Goal: Task Accomplishment & Management: Use online tool/utility

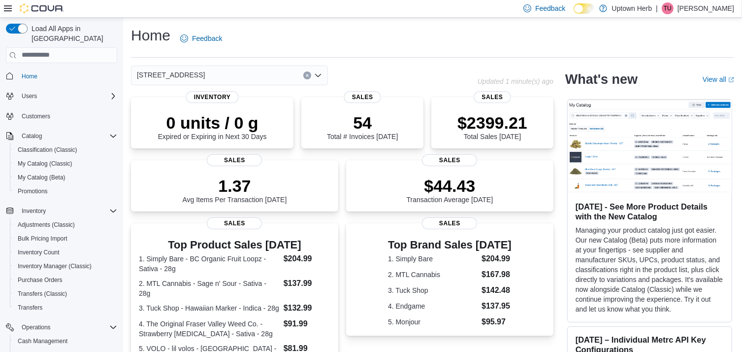
click at [323, 72] on div "[STREET_ADDRESS]" at bounding box center [229, 75] width 197 height 20
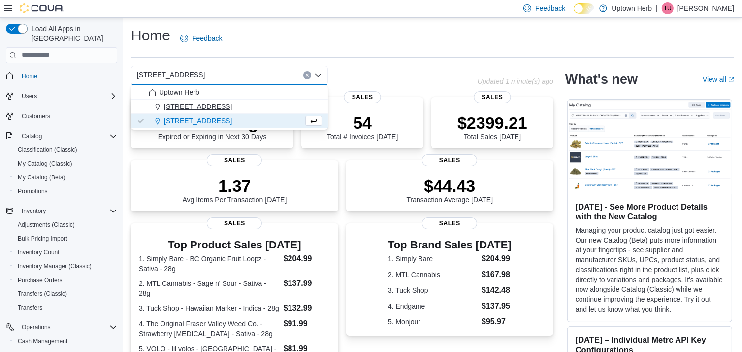
click at [240, 103] on div "[STREET_ADDRESS]" at bounding box center [235, 106] width 173 height 10
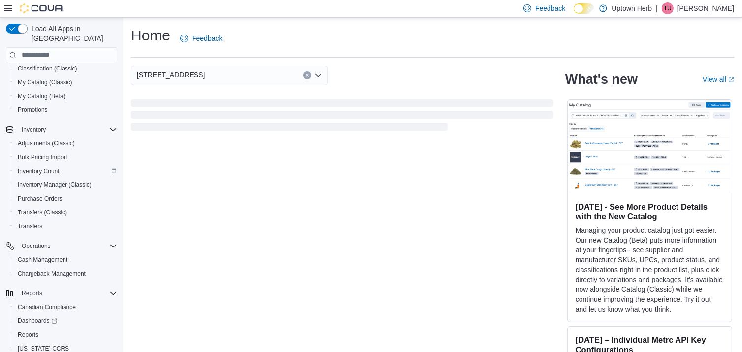
scroll to position [98, 0]
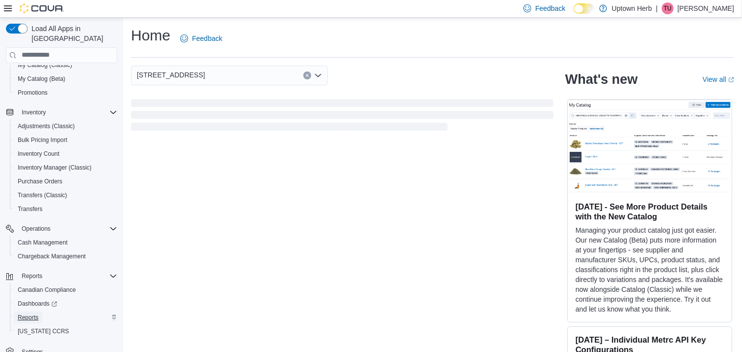
click at [29, 313] on span "Reports" at bounding box center [28, 317] width 21 height 8
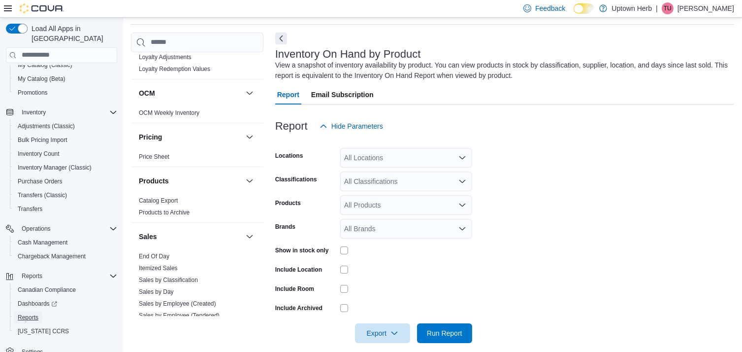
scroll to position [689, 0]
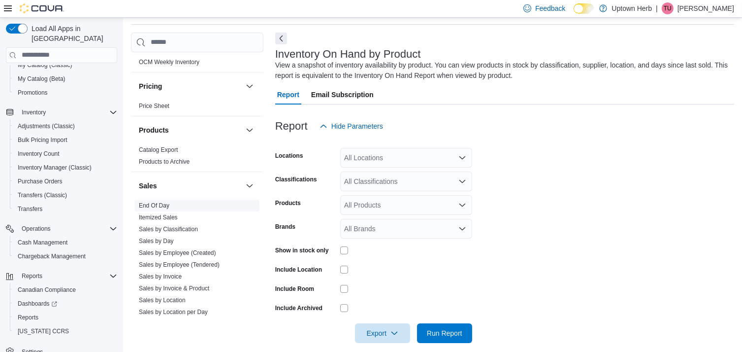
click at [163, 202] on link "End Of Day" at bounding box center [154, 205] width 31 height 7
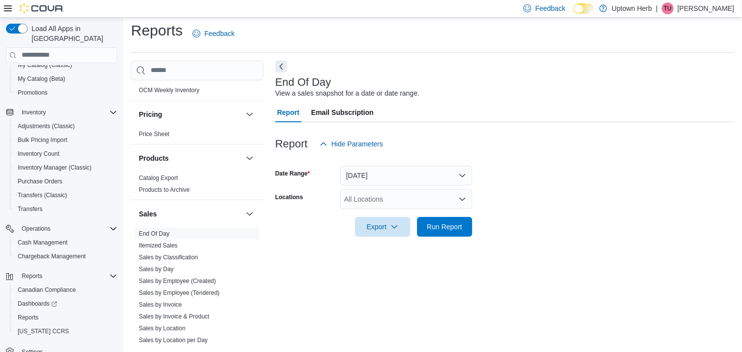
click at [375, 196] on div "All Locations" at bounding box center [406, 199] width 132 height 20
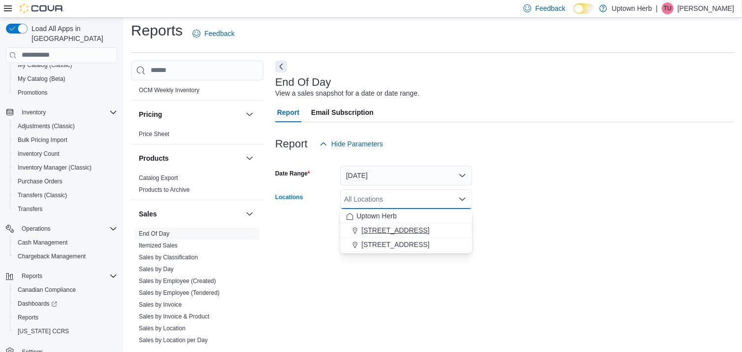
click at [370, 225] on span "[STREET_ADDRESS]" at bounding box center [395, 230] width 68 height 10
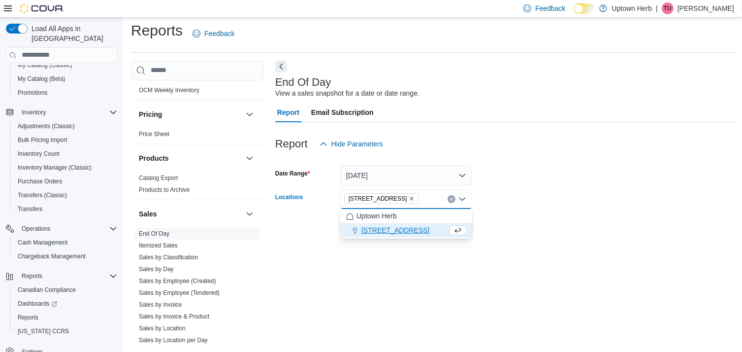
click at [615, 213] on div at bounding box center [504, 213] width 459 height 8
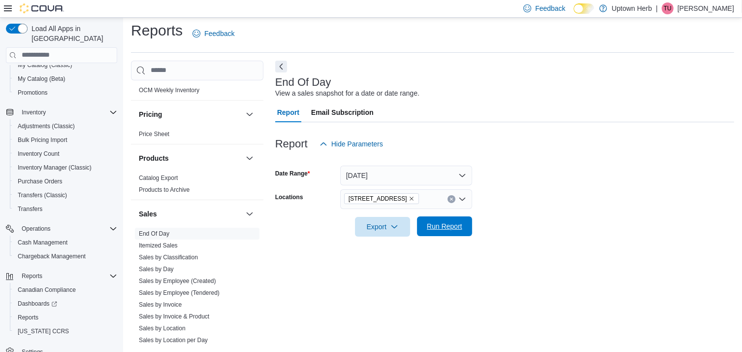
click at [463, 223] on span "Run Report" at bounding box center [444, 226] width 43 height 20
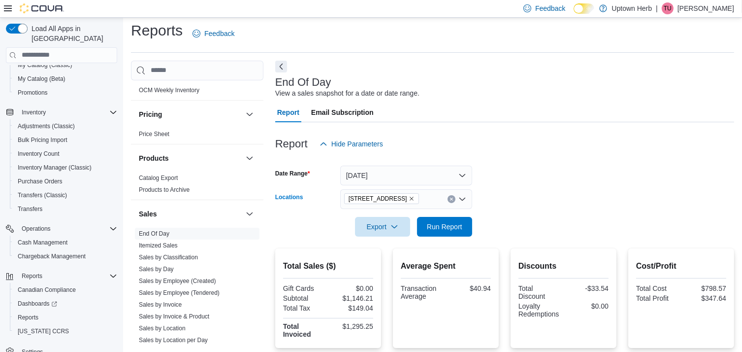
click at [454, 197] on button "Clear input" at bounding box center [452, 199] width 8 height 8
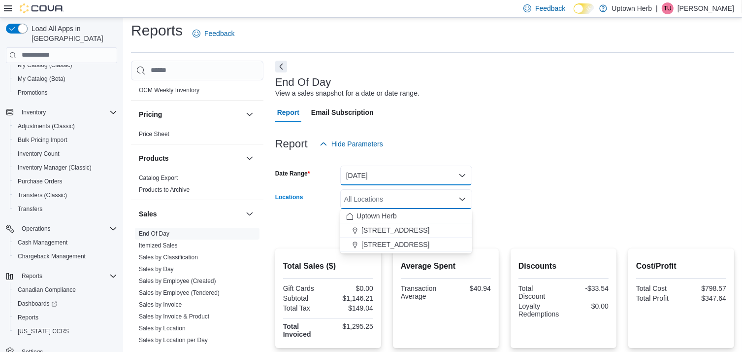
click at [421, 175] on button "[DATE]" at bounding box center [406, 175] width 132 height 20
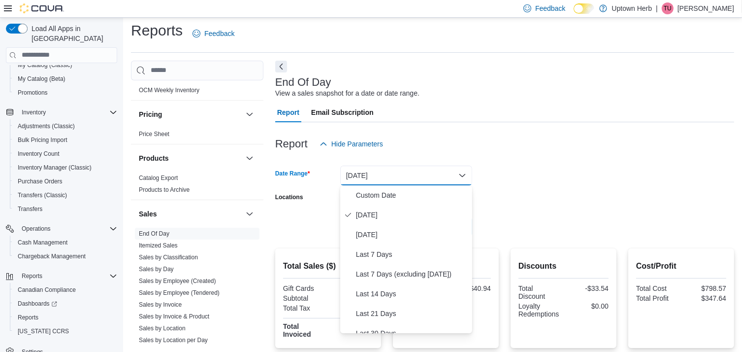
click at [445, 148] on div "Report Hide Parameters" at bounding box center [504, 144] width 459 height 20
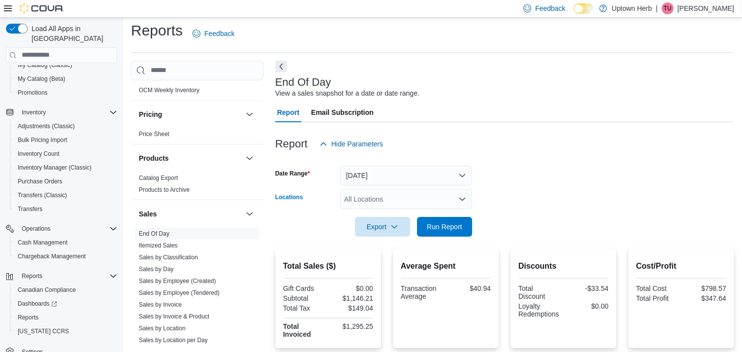
click at [410, 204] on div "All Locations" at bounding box center [406, 199] width 132 height 20
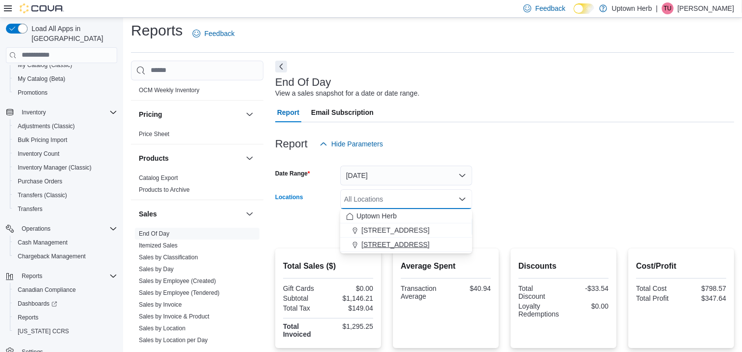
click at [413, 239] on span "[STREET_ADDRESS]" at bounding box center [395, 244] width 68 height 10
drag, startPoint x: 548, startPoint y: 206, endPoint x: 503, endPoint y: 211, distance: 45.1
click at [548, 205] on form "Date Range [DATE] Locations [STREET_ADDRESS] Selected. [STREET_ADDRESS]. Press …" at bounding box center [504, 195] width 459 height 83
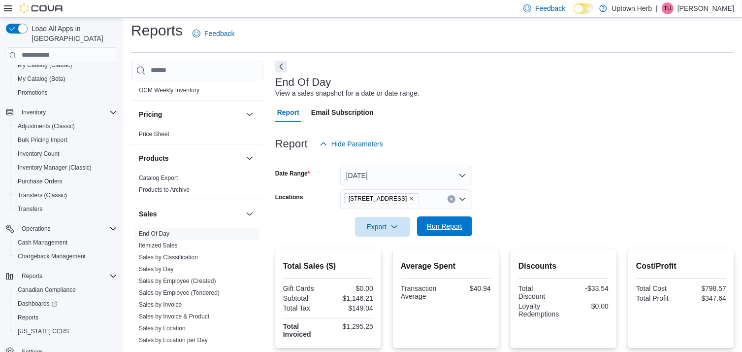
click at [441, 223] on span "Run Report" at bounding box center [444, 226] width 35 height 10
click at [453, 199] on icon "Clear input" at bounding box center [451, 198] width 2 height 2
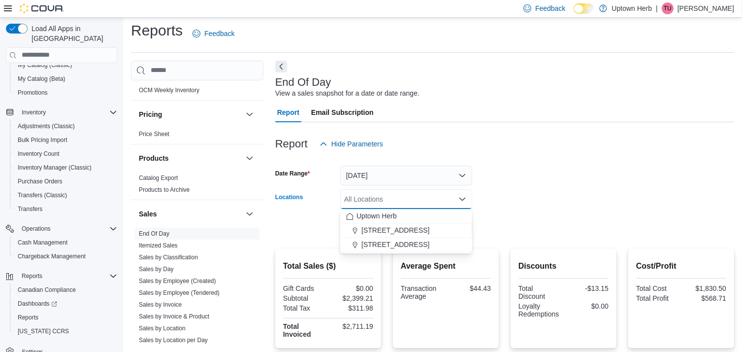
click at [289, 225] on div "Export Run Report" at bounding box center [373, 227] width 197 height 20
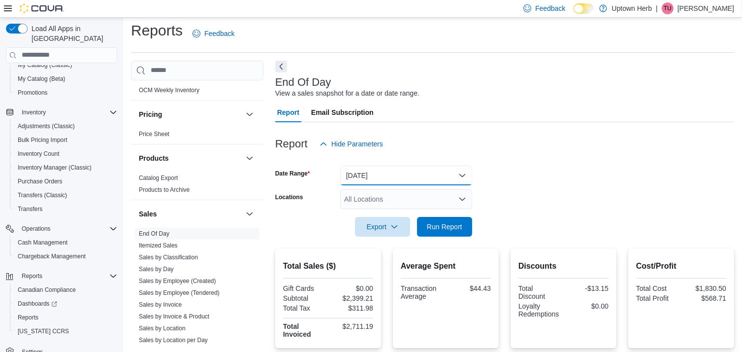
click at [359, 183] on button "[DATE]" at bounding box center [406, 175] width 132 height 20
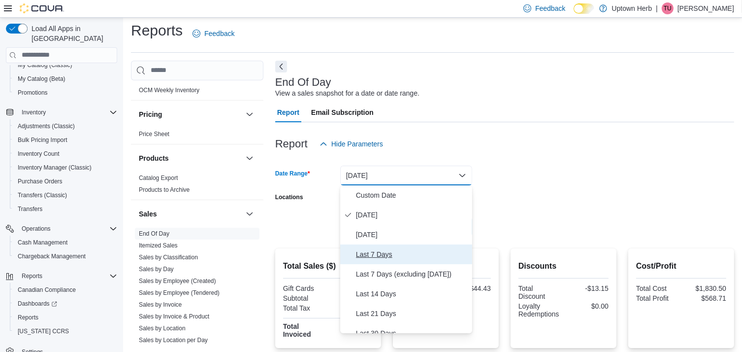
click at [382, 249] on span "Last 7 Days" at bounding box center [412, 254] width 112 height 12
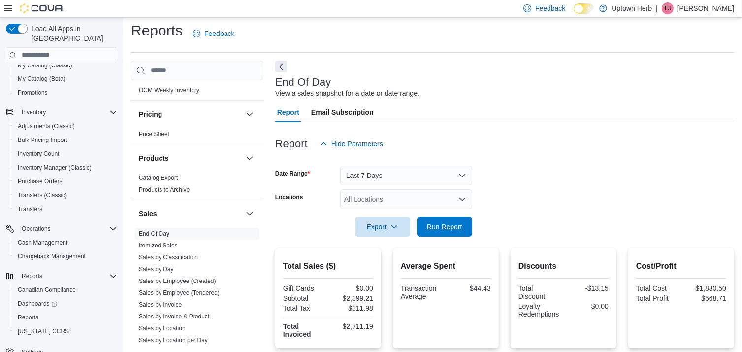
click at [576, 203] on form "Date Range Last 7 Days Locations All Locations Export Run Report" at bounding box center [504, 195] width 459 height 83
click at [445, 196] on div "All Locations" at bounding box center [406, 199] width 132 height 20
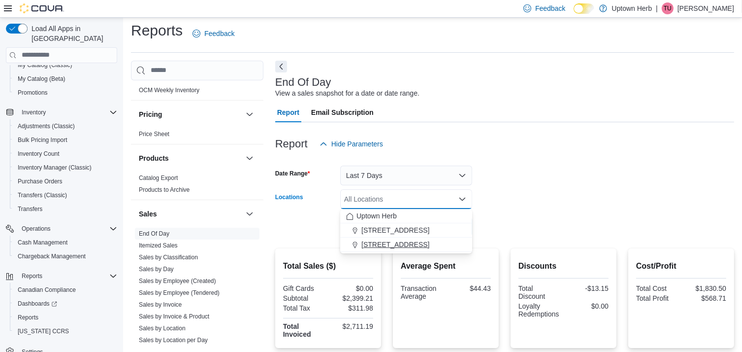
click at [427, 242] on span "[STREET_ADDRESS]" at bounding box center [395, 244] width 68 height 10
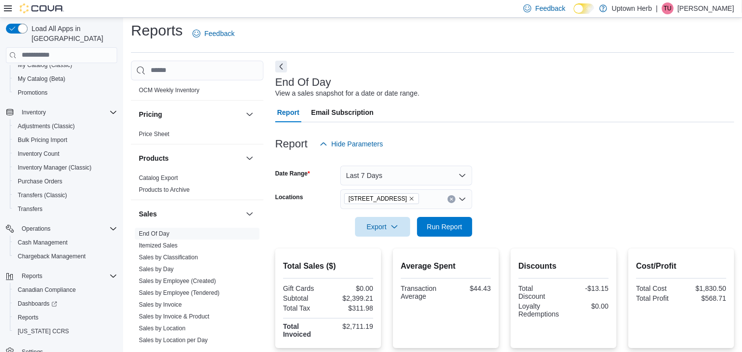
click at [527, 215] on div at bounding box center [504, 213] width 459 height 8
click at [447, 229] on span "Run Report" at bounding box center [444, 226] width 35 height 10
click at [453, 199] on icon "Clear input" at bounding box center [451, 198] width 2 height 2
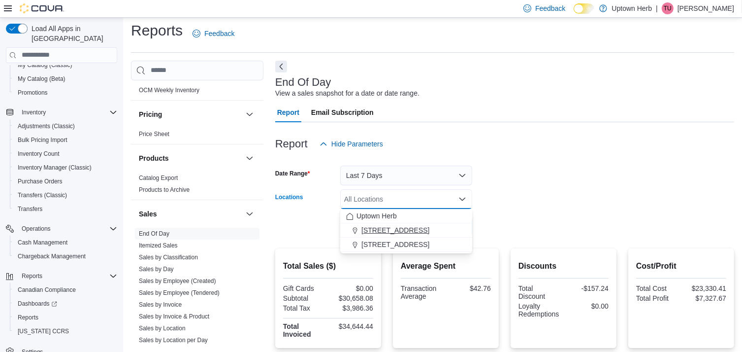
click at [435, 225] on div "[STREET_ADDRESS]" at bounding box center [406, 230] width 120 height 10
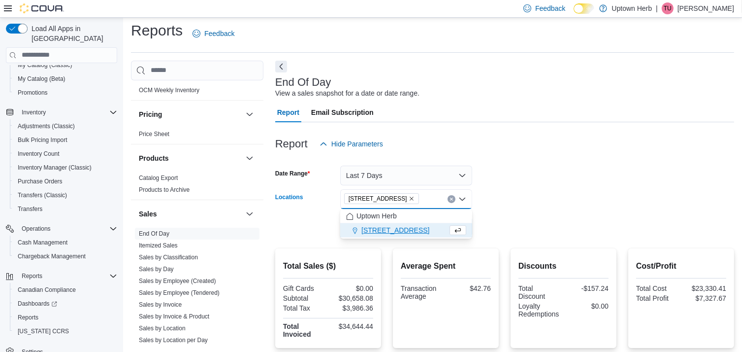
drag, startPoint x: 540, startPoint y: 205, endPoint x: 500, endPoint y: 211, distance: 40.3
click at [540, 205] on form "Date Range Last 7 Days Locations [STREET_ADDRESS] Selected. [STREET_ADDRESS] Pr…" at bounding box center [504, 195] width 459 height 83
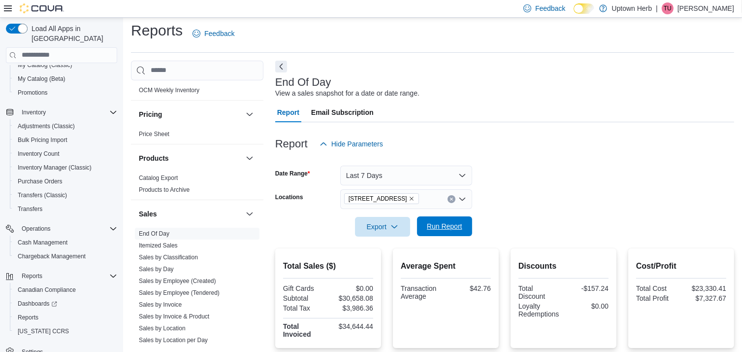
click at [455, 231] on span "Run Report" at bounding box center [444, 226] width 43 height 20
click at [451, 139] on div "Report Hide Parameters" at bounding box center [504, 144] width 459 height 20
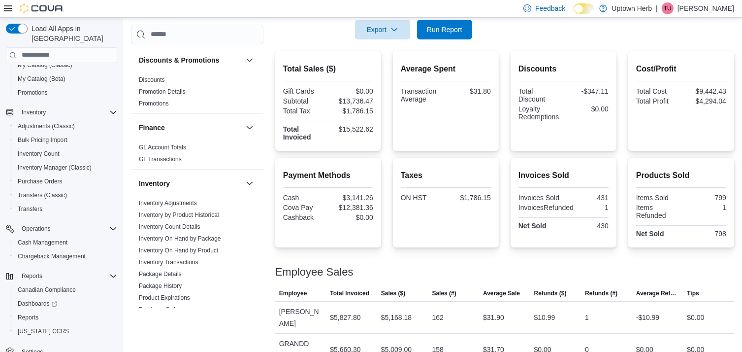
scroll to position [306, 0]
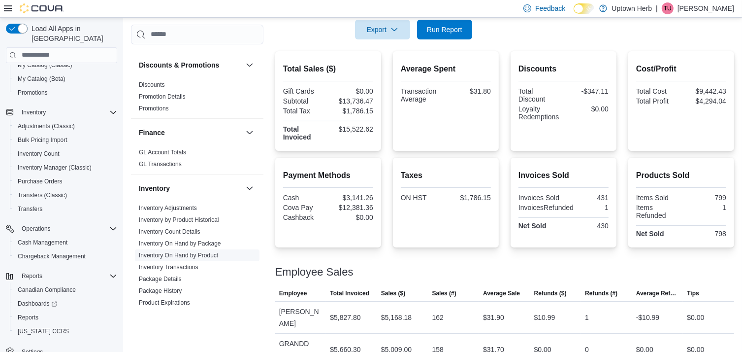
click at [192, 252] on link "Inventory On Hand by Product" at bounding box center [178, 255] width 79 height 7
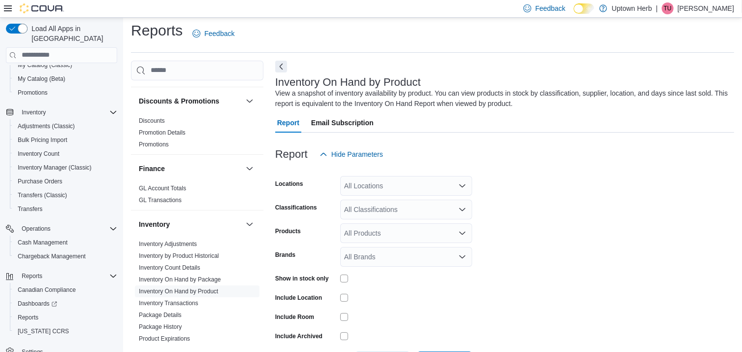
scroll to position [33, 0]
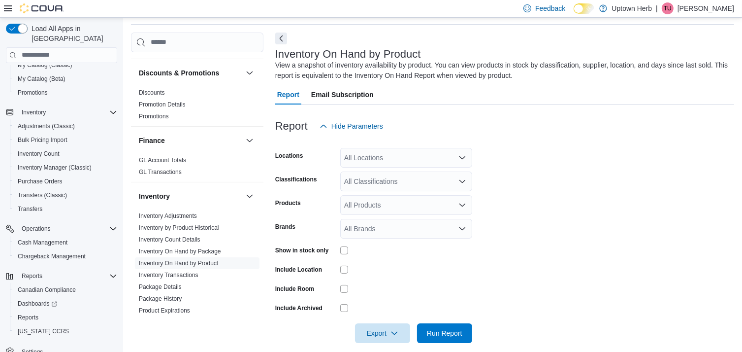
click at [398, 157] on div "All Locations" at bounding box center [406, 158] width 132 height 20
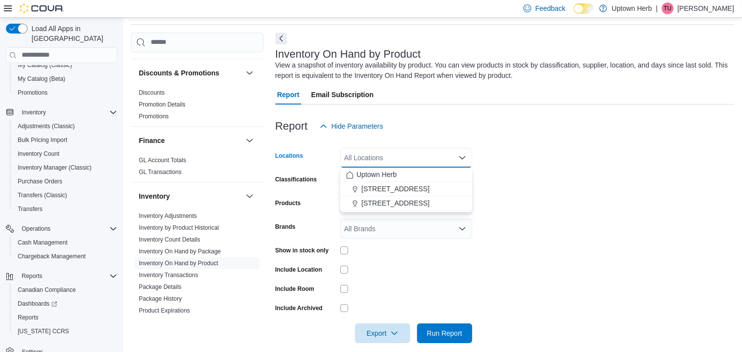
click at [467, 129] on div "Report Hide Parameters" at bounding box center [504, 126] width 459 height 20
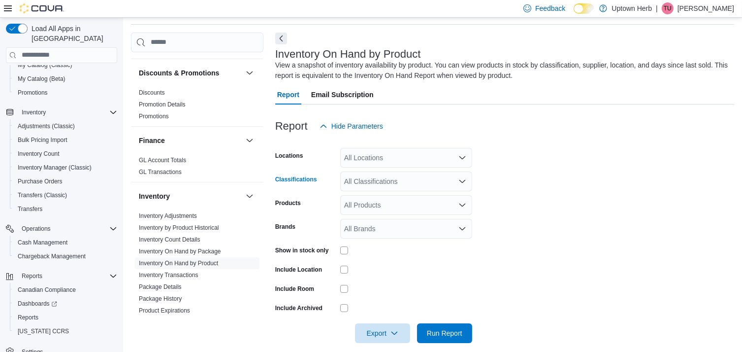
click at [403, 185] on div "All Classifications" at bounding box center [406, 181] width 132 height 20
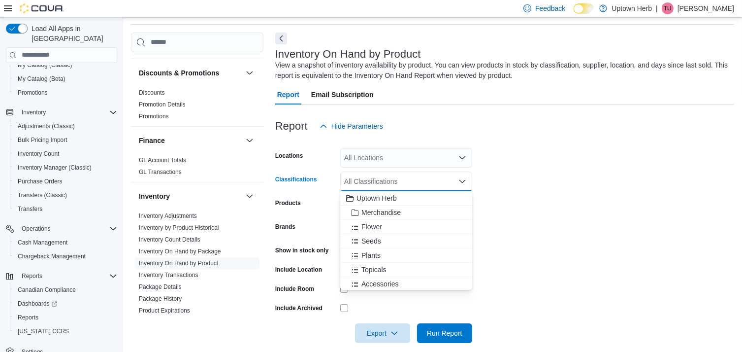
click at [533, 169] on form "Locations All Locations Classifications All Classifications Combo box. Selected…" at bounding box center [504, 239] width 459 height 207
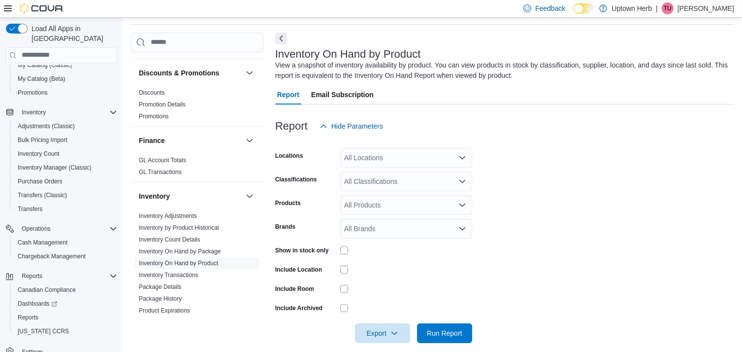
click at [443, 163] on div "All Locations" at bounding box center [406, 158] width 132 height 20
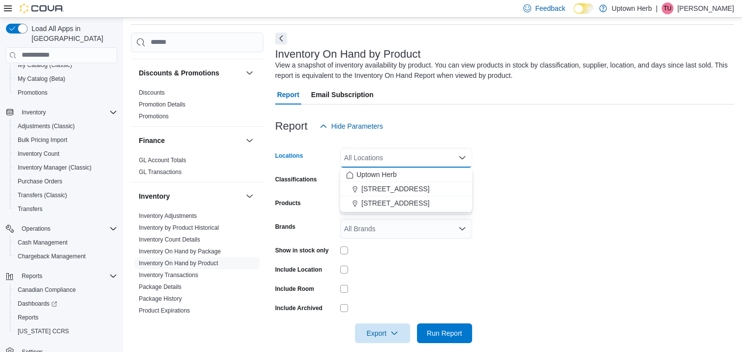
click at [504, 163] on form "Locations All Locations Combo box. Selected. Combo box input. All Locations. Ty…" at bounding box center [504, 239] width 459 height 207
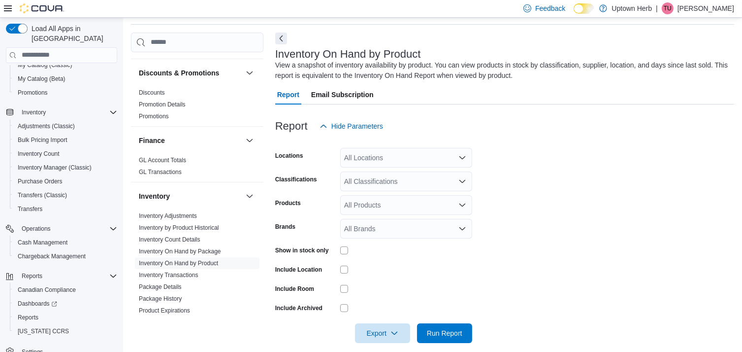
click at [421, 160] on div "All Locations" at bounding box center [406, 158] width 132 height 20
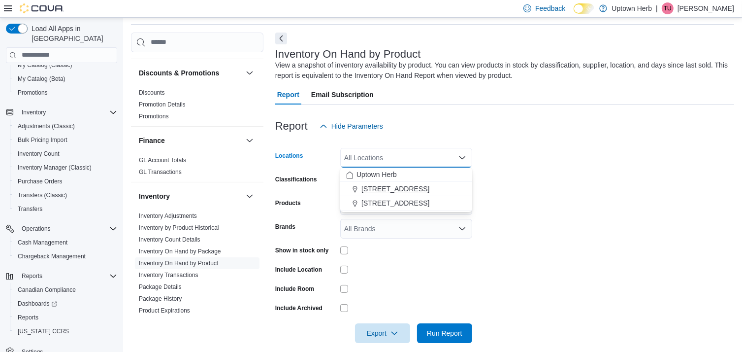
click at [420, 189] on div "[STREET_ADDRESS]" at bounding box center [406, 189] width 120 height 10
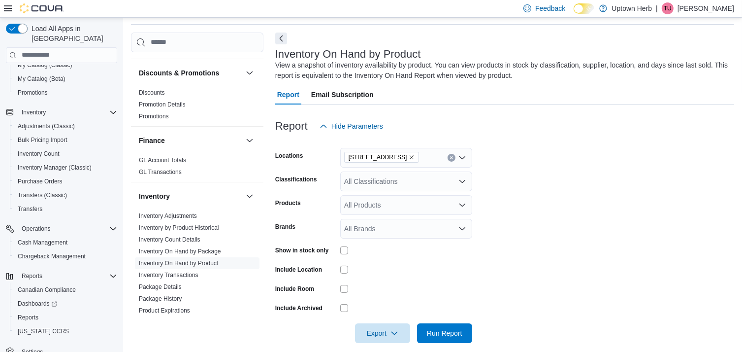
drag, startPoint x: 618, startPoint y: 193, endPoint x: 605, endPoint y: 197, distance: 13.5
click at [614, 194] on form "Locations [STREET_ADDRESS] Classifications All Classifications Products All Pro…" at bounding box center [504, 239] width 459 height 207
click at [398, 335] on icon "button" at bounding box center [395, 332] width 8 height 8
click at [405, 274] on span "Export to Excel" at bounding box center [384, 272] width 44 height 8
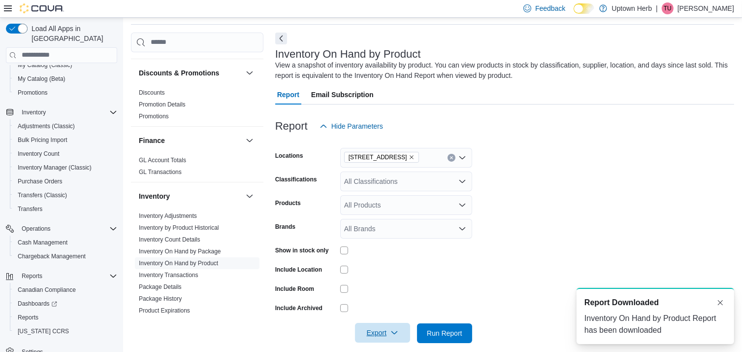
scroll to position [0, 0]
